Goal: Task Accomplishment & Management: Complete application form

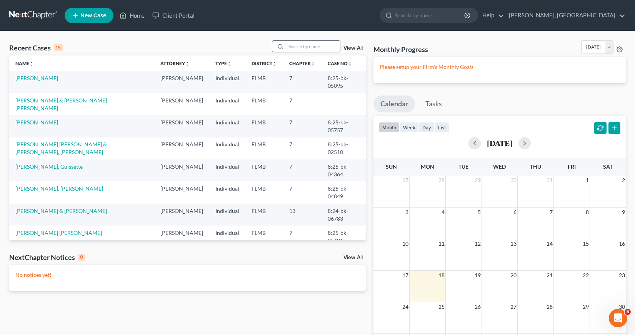
click at [290, 47] on input "search" at bounding box center [313, 46] width 54 height 11
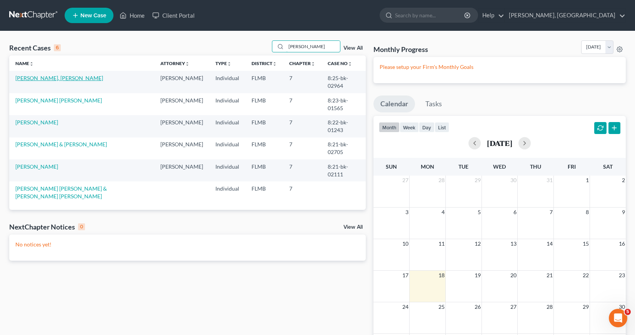
type input "[PERSON_NAME]"
click at [38, 79] on link "[PERSON_NAME], [PERSON_NAME]" at bounding box center [59, 78] width 88 height 7
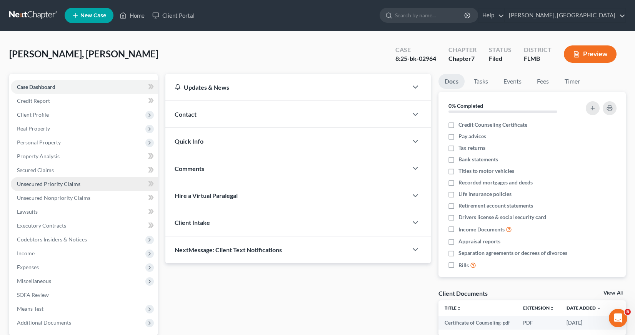
click at [39, 181] on span "Unsecured Priority Claims" at bounding box center [48, 183] width 63 height 7
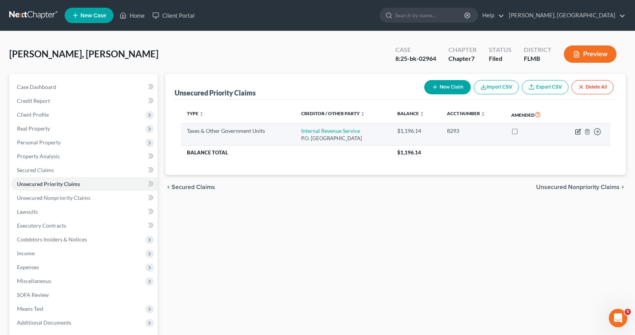
click at [578, 132] on icon "button" at bounding box center [578, 130] width 3 height 3
select select "0"
select select "36"
select select "0"
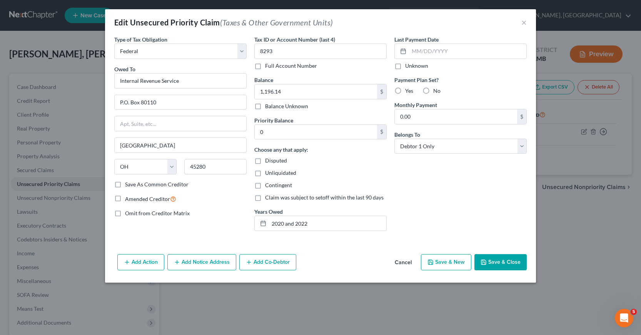
click at [505, 260] on button "Save & Close" at bounding box center [500, 262] width 52 height 16
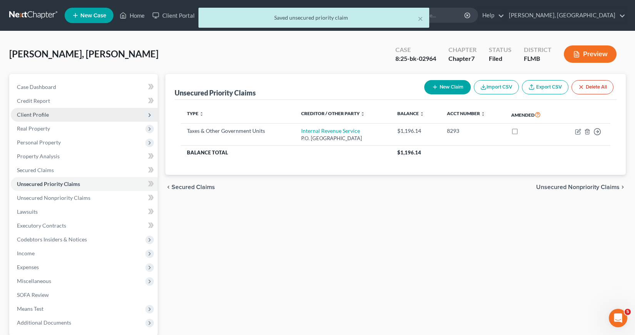
click at [37, 113] on span "Client Profile" at bounding box center [33, 114] width 32 height 7
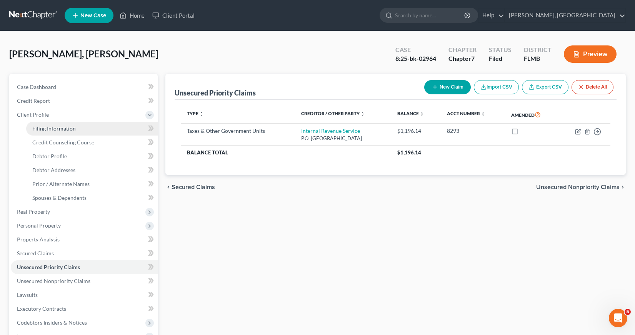
click at [53, 127] on span "Filing Information" at bounding box center [53, 128] width 43 height 7
select select "1"
select select "0"
select select "9"
